Goal: Book appointment/travel/reservation

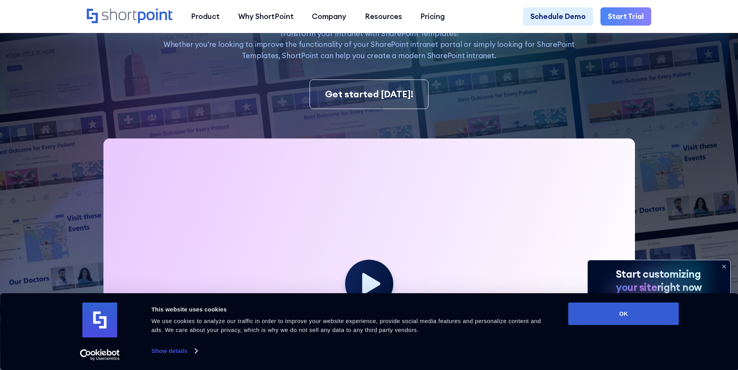
scroll to position [233, 0]
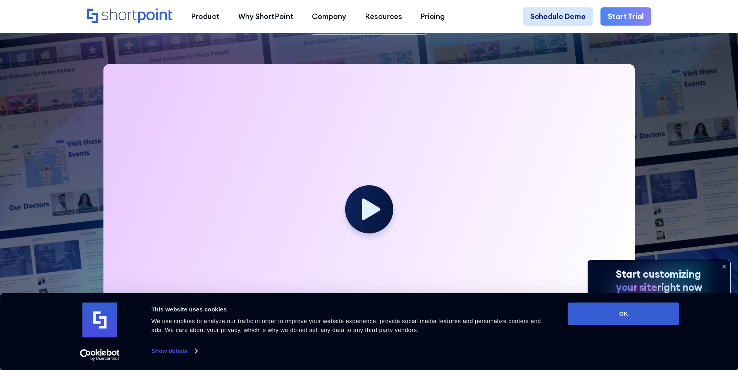
click at [586, 13] on link "Schedule Demo" at bounding box center [558, 16] width 70 height 19
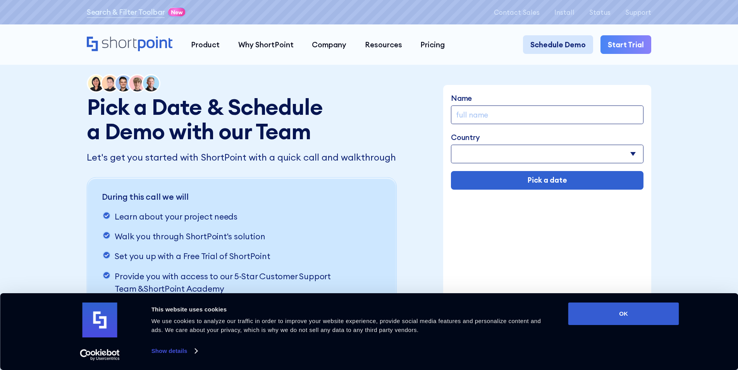
click at [572, 48] on link "Schedule Demo" at bounding box center [558, 44] width 70 height 19
click at [562, 40] on link "Schedule Demo" at bounding box center [558, 44] width 70 height 19
